Goal: Navigation & Orientation: Go to known website

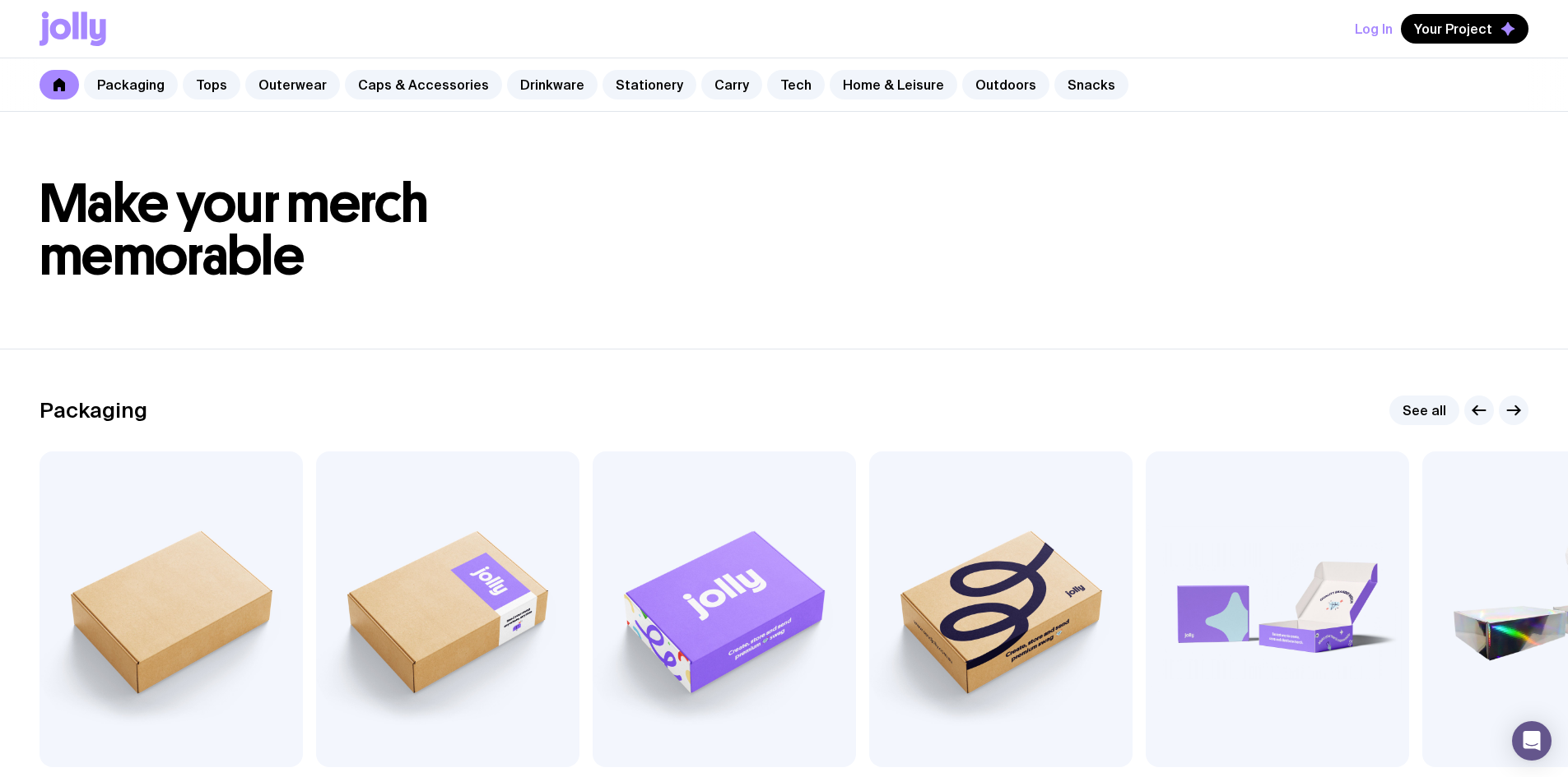
click at [78, 35] on icon at bounding box center [75, 24] width 6 height 27
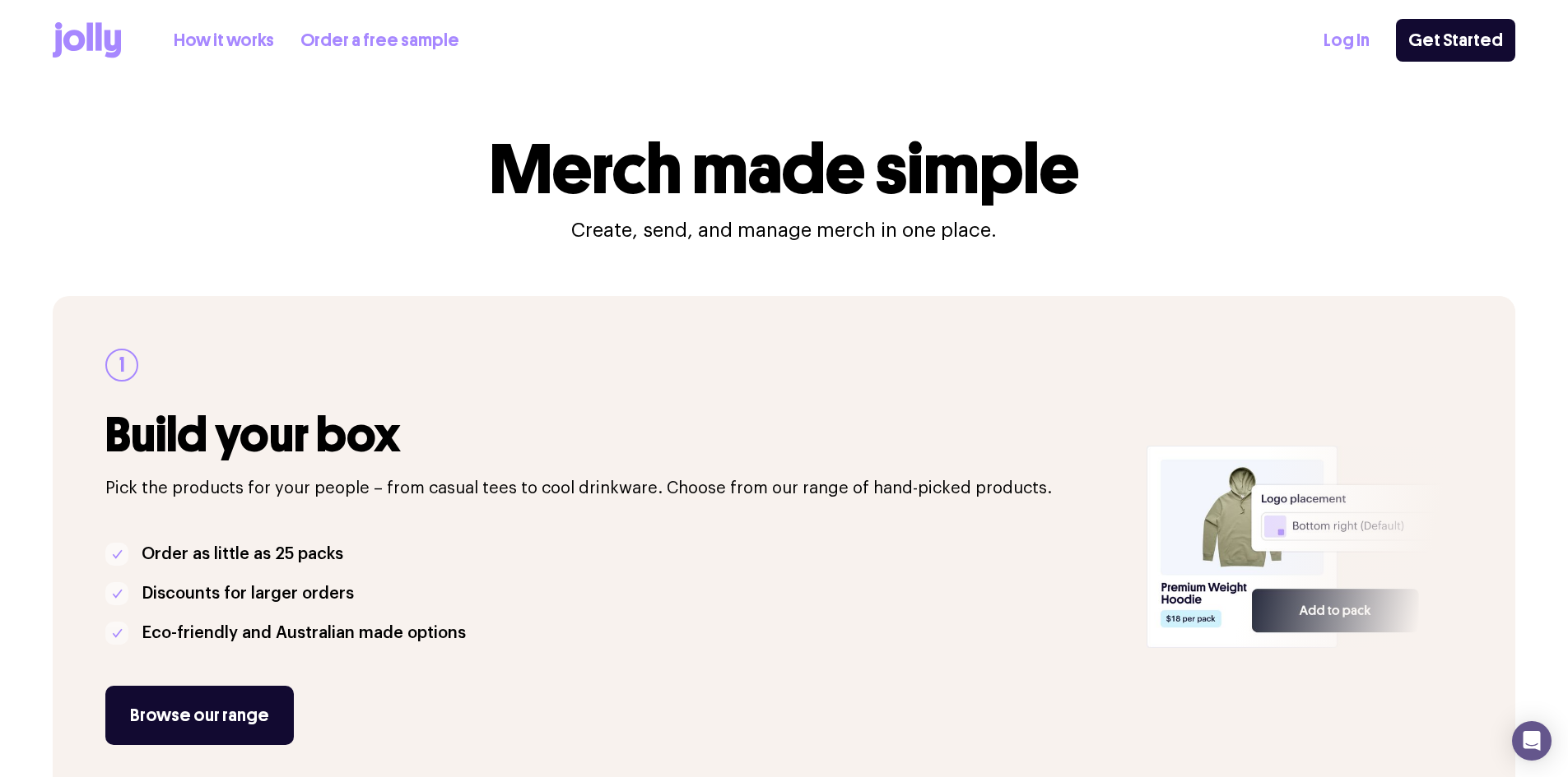
click at [74, 21] on div "How it works Order a free sample Log In Get Started" at bounding box center [784, 40] width 1463 height 81
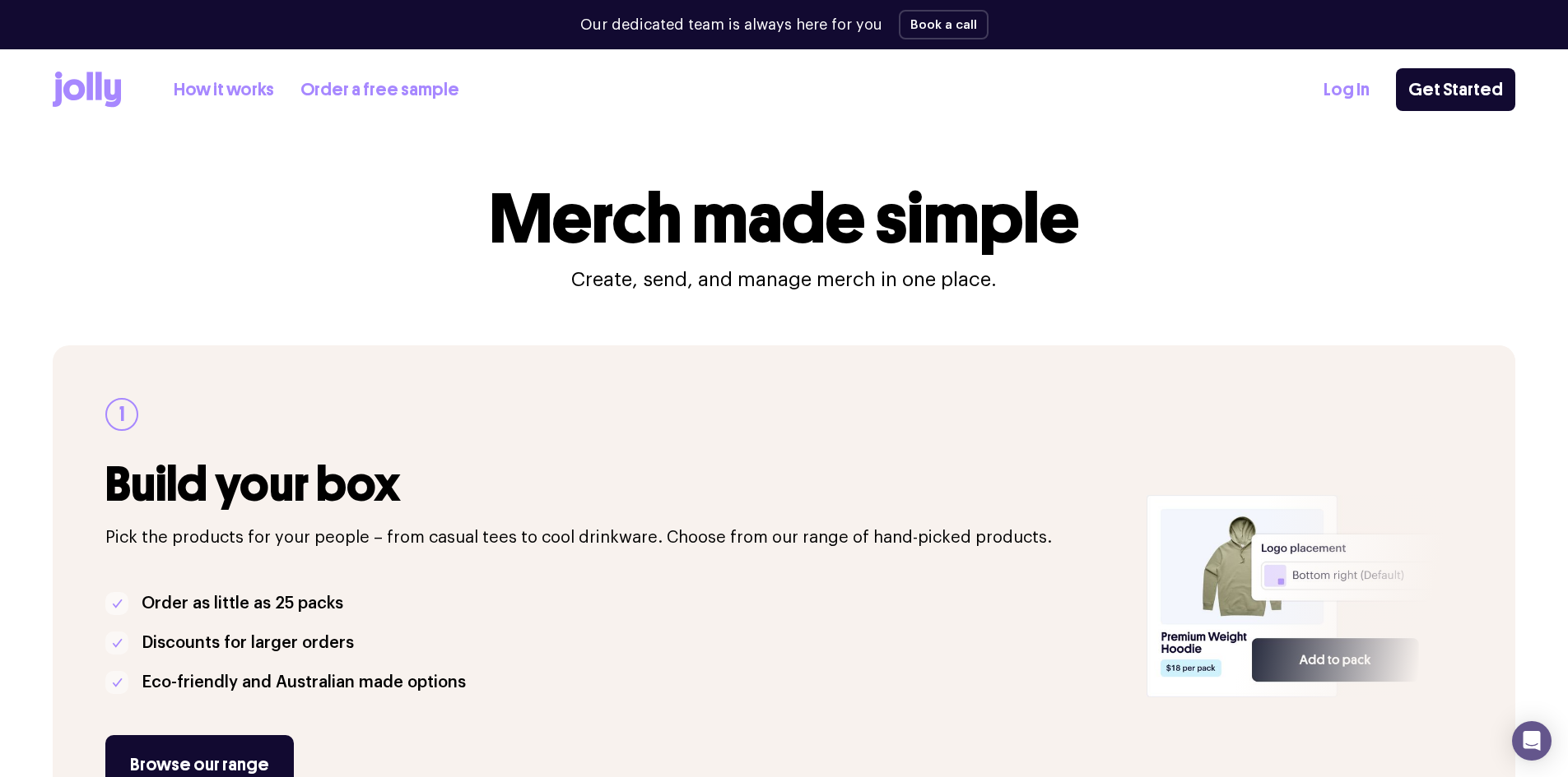
click at [83, 65] on div "How it works Order a free sample Log In Get Started" at bounding box center [784, 90] width 1463 height 81
click at [82, 92] on icon at bounding box center [73, 89] width 22 height 22
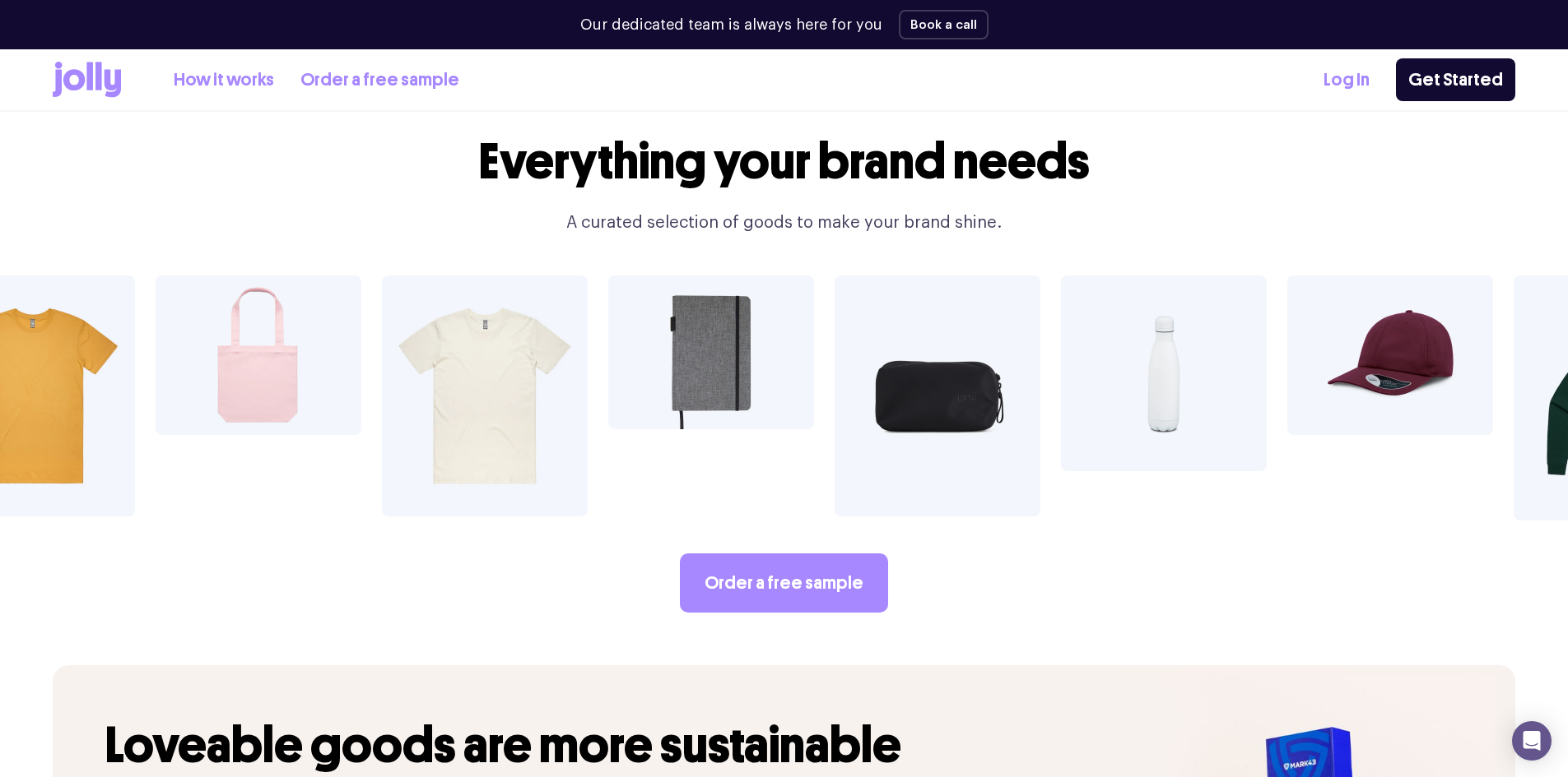
scroll to position [3455, 0]
